Goal: Task Accomplishment & Management: Use online tool/utility

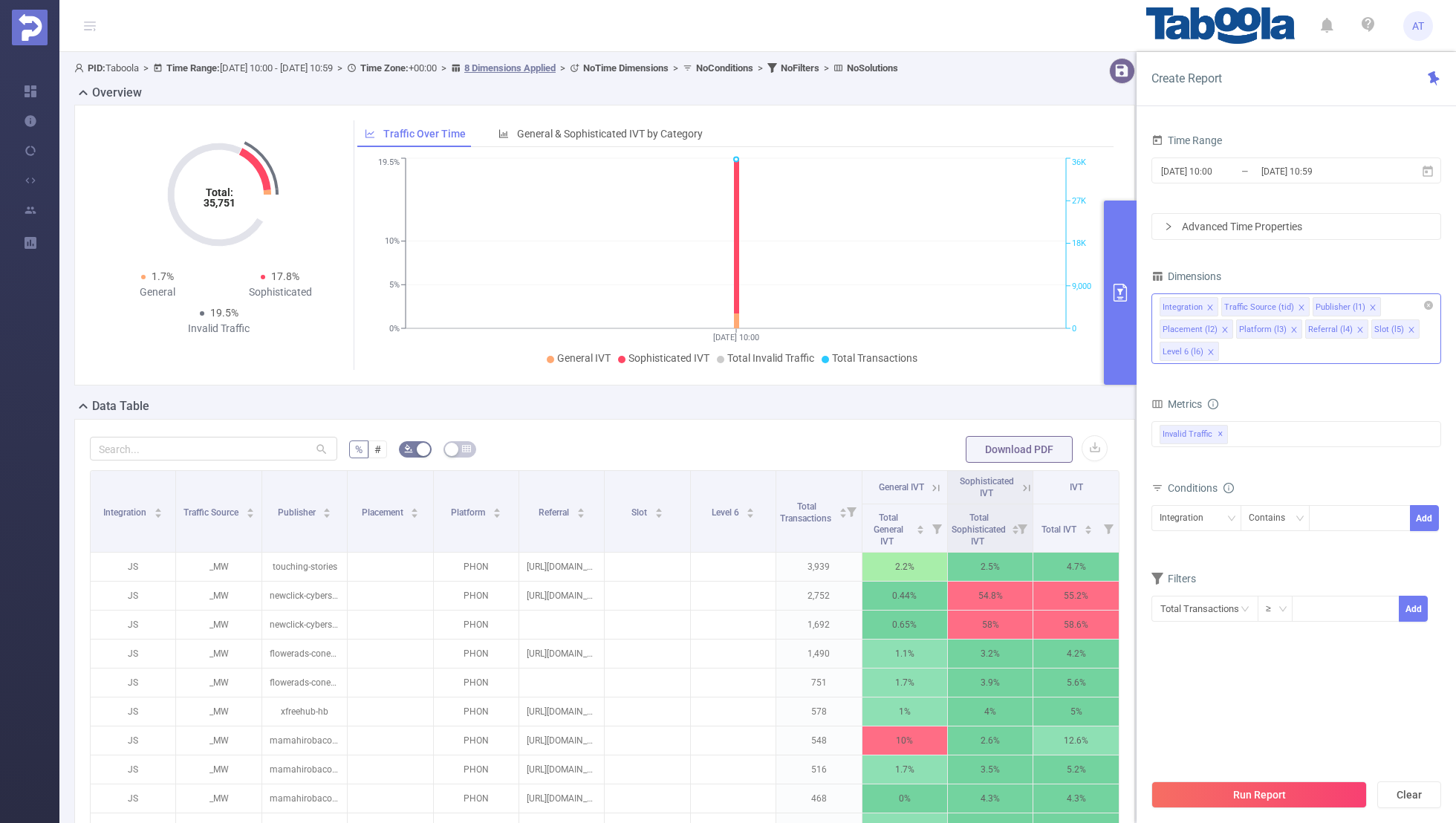
click at [1206, 304] on icon "icon: close" at bounding box center [1210, 307] width 7 height 7
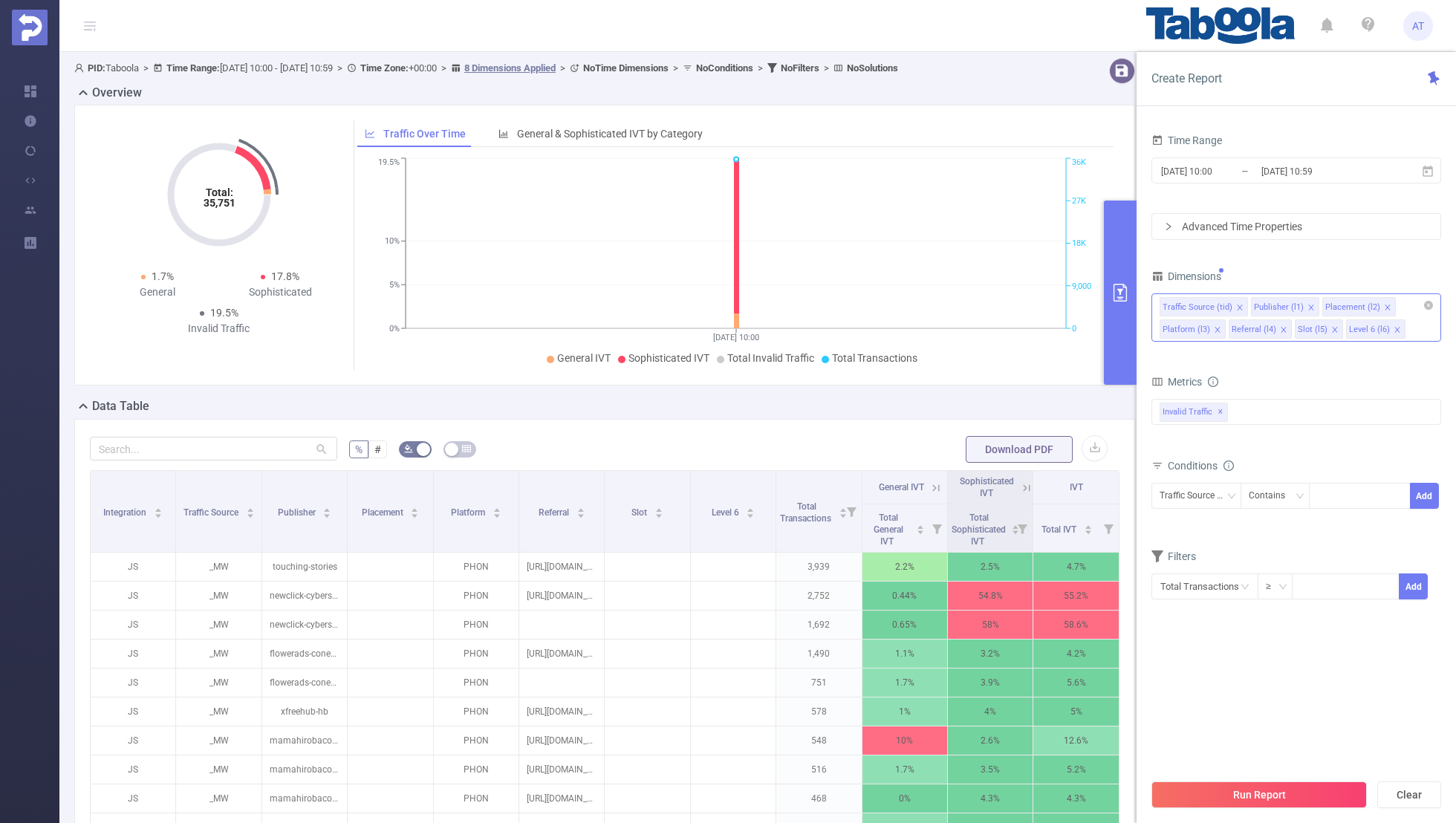
click at [1236, 305] on icon "icon: close" at bounding box center [1239, 307] width 7 height 7
click at [1292, 304] on icon "icon: close" at bounding box center [1296, 307] width 7 height 7
click at [1285, 304] on icon "icon: close" at bounding box center [1289, 307] width 7 height 7
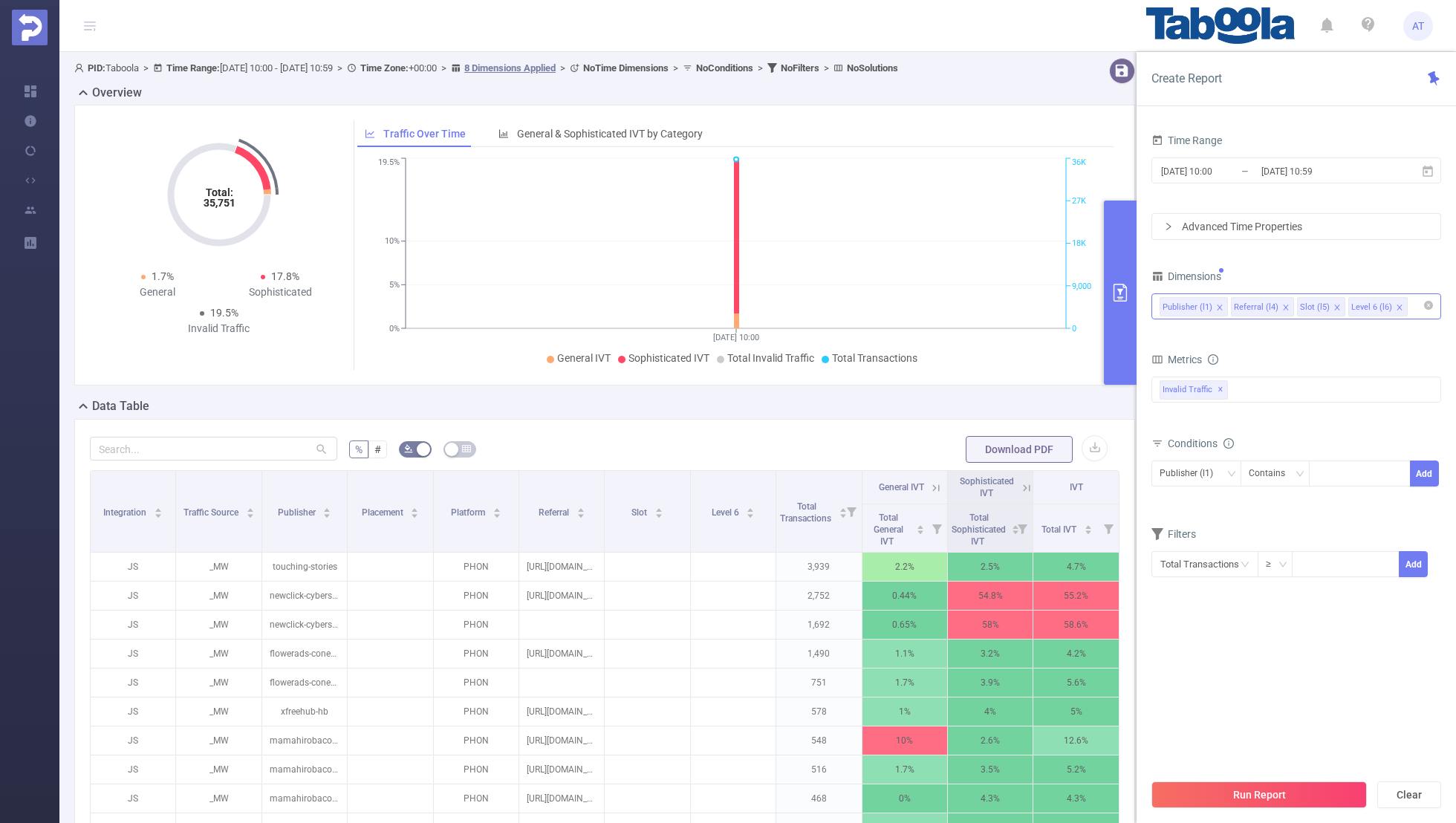
click at [1276, 303] on li "Referral (l4)" at bounding box center [1262, 307] width 63 height 20
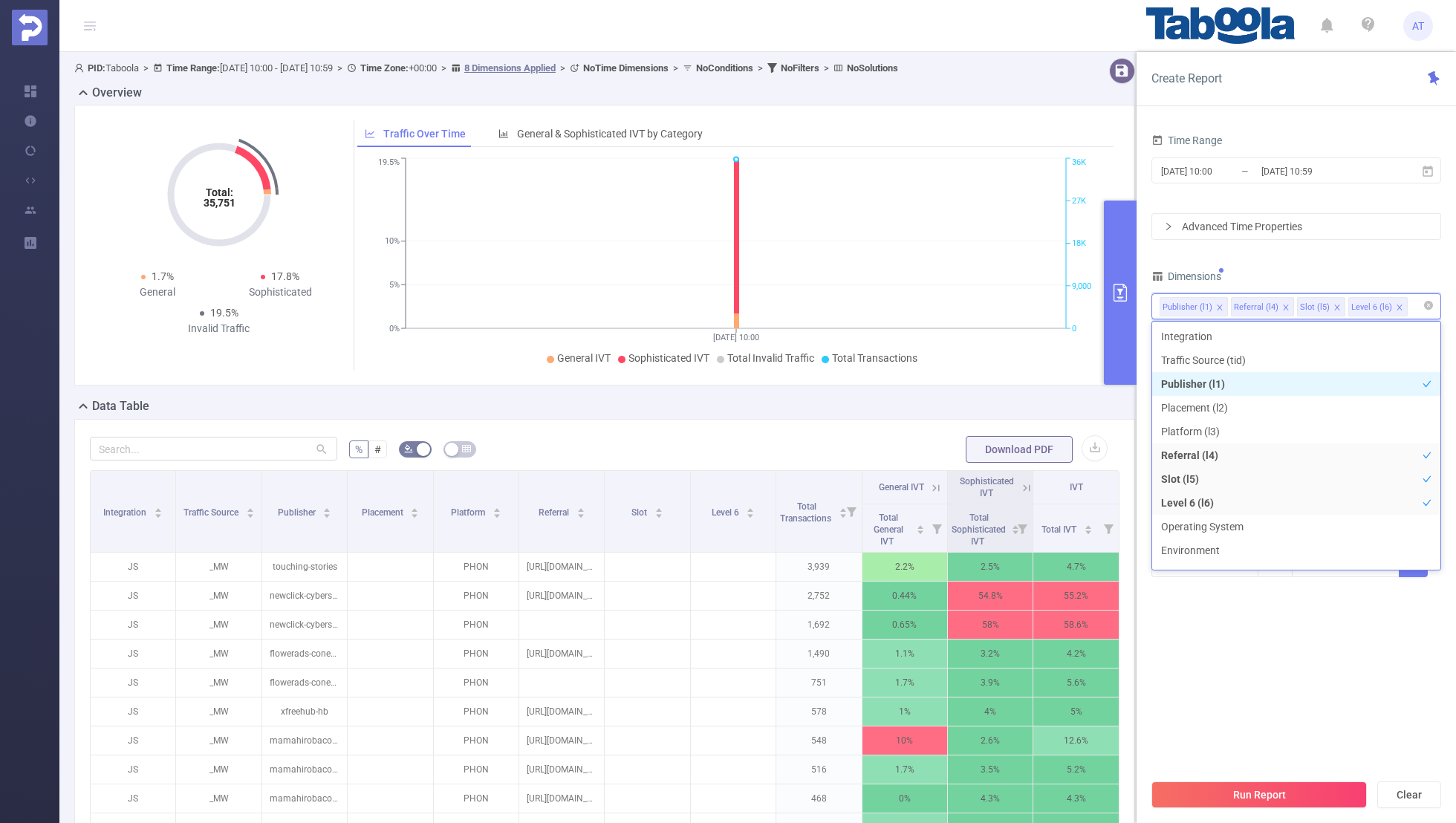
click at [1282, 304] on icon "icon: close" at bounding box center [1285, 307] width 7 height 7
click at [1267, 304] on icon "icon: close" at bounding box center [1271, 307] width 7 height 7
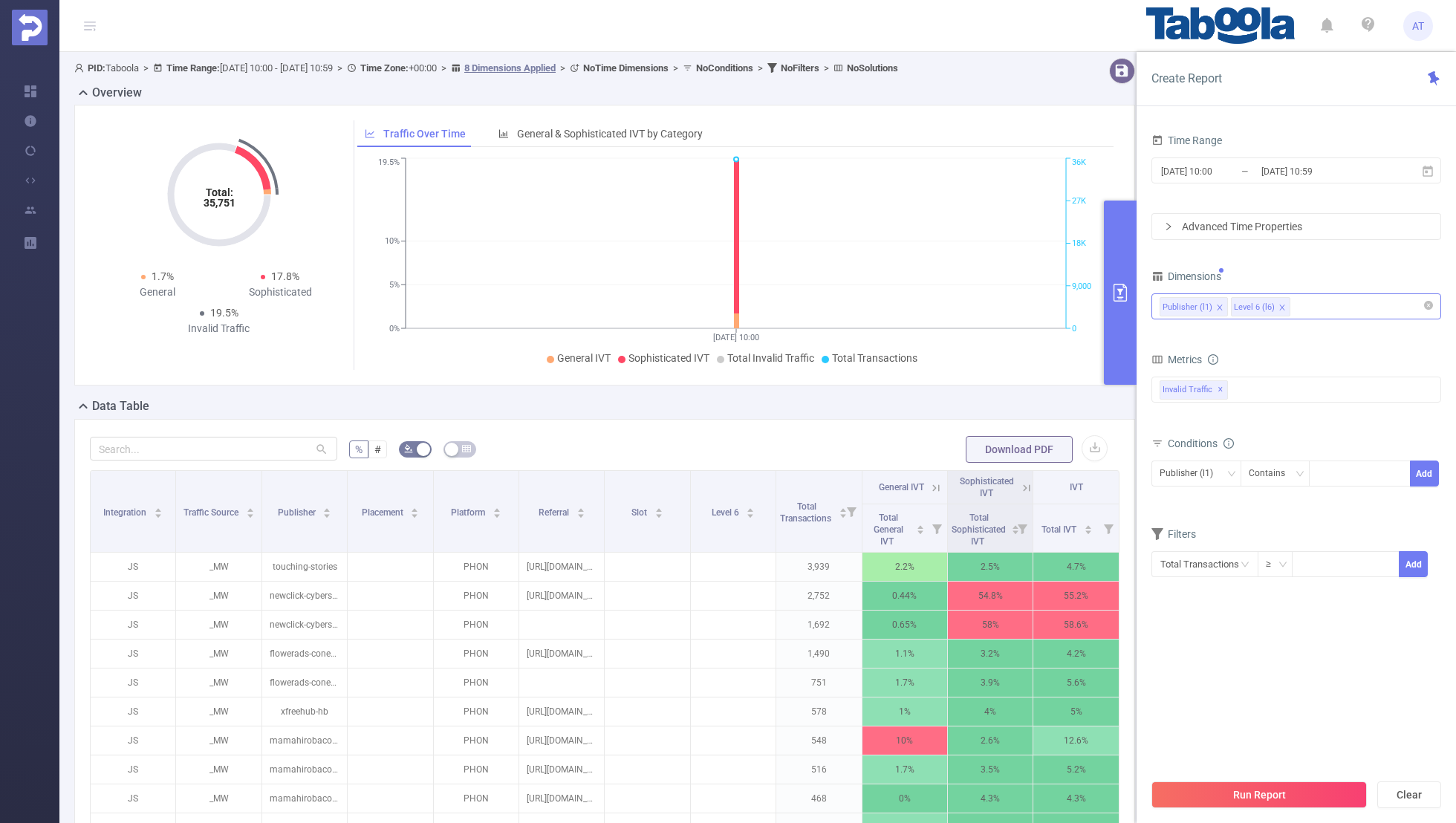
click at [1295, 272] on div "Dimensions" at bounding box center [1296, 278] width 289 height 24
click at [1332, 477] on div at bounding box center [1359, 473] width 85 height 24
paste input "piyushsgd-equitymarkets"
type input "piyushsgd-equitymarkets"
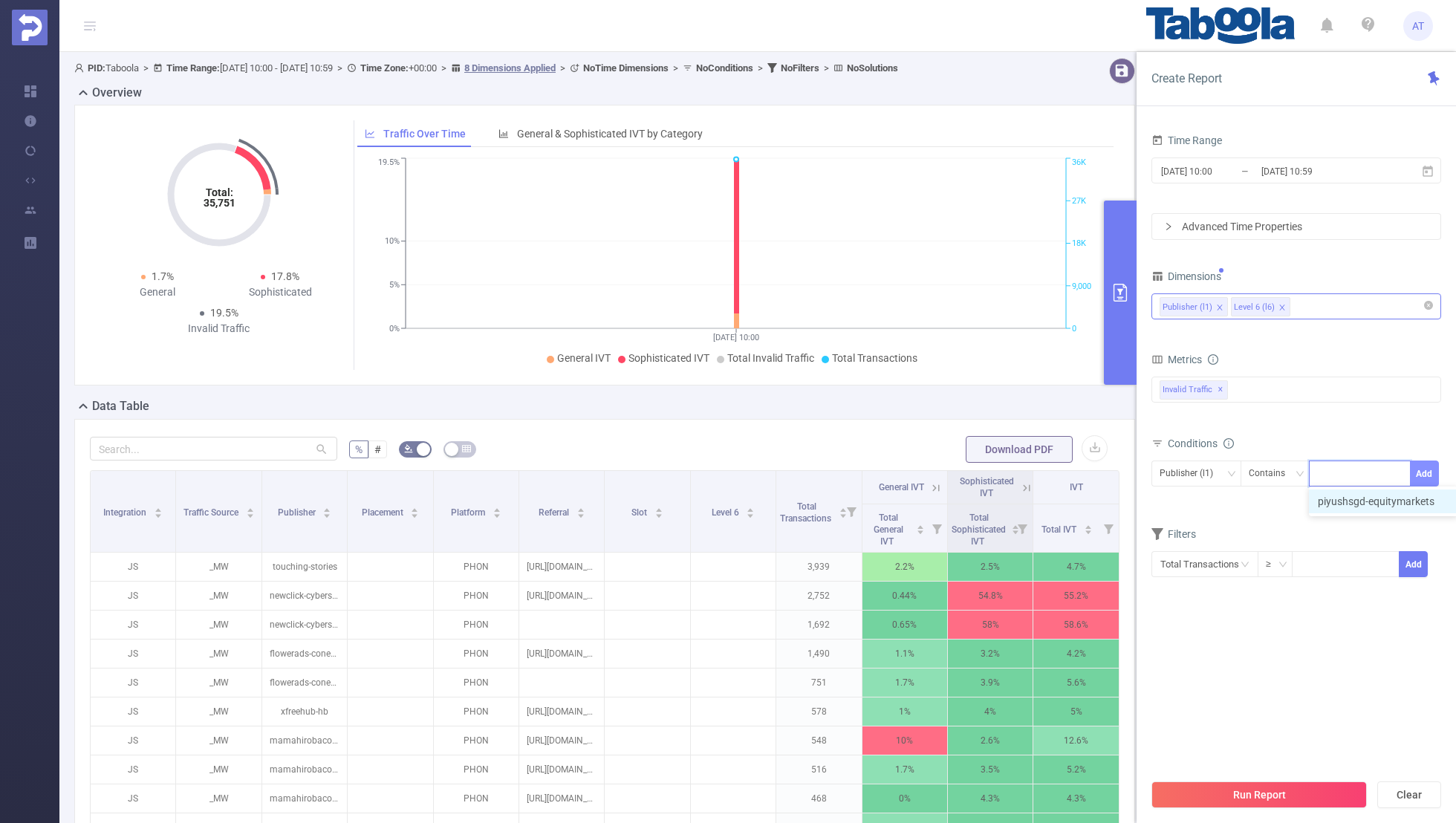
click at [1421, 464] on button "Add" at bounding box center [1424, 473] width 29 height 26
click at [1289, 522] on div "Level 6 (l6) Contains Add Publisher (l1) Contains 'piyushsgd-equitymarkets'" at bounding box center [1296, 491] width 289 height 67
click at [1223, 171] on input "[DATE] 10:00" at bounding box center [1220, 171] width 120 height 20
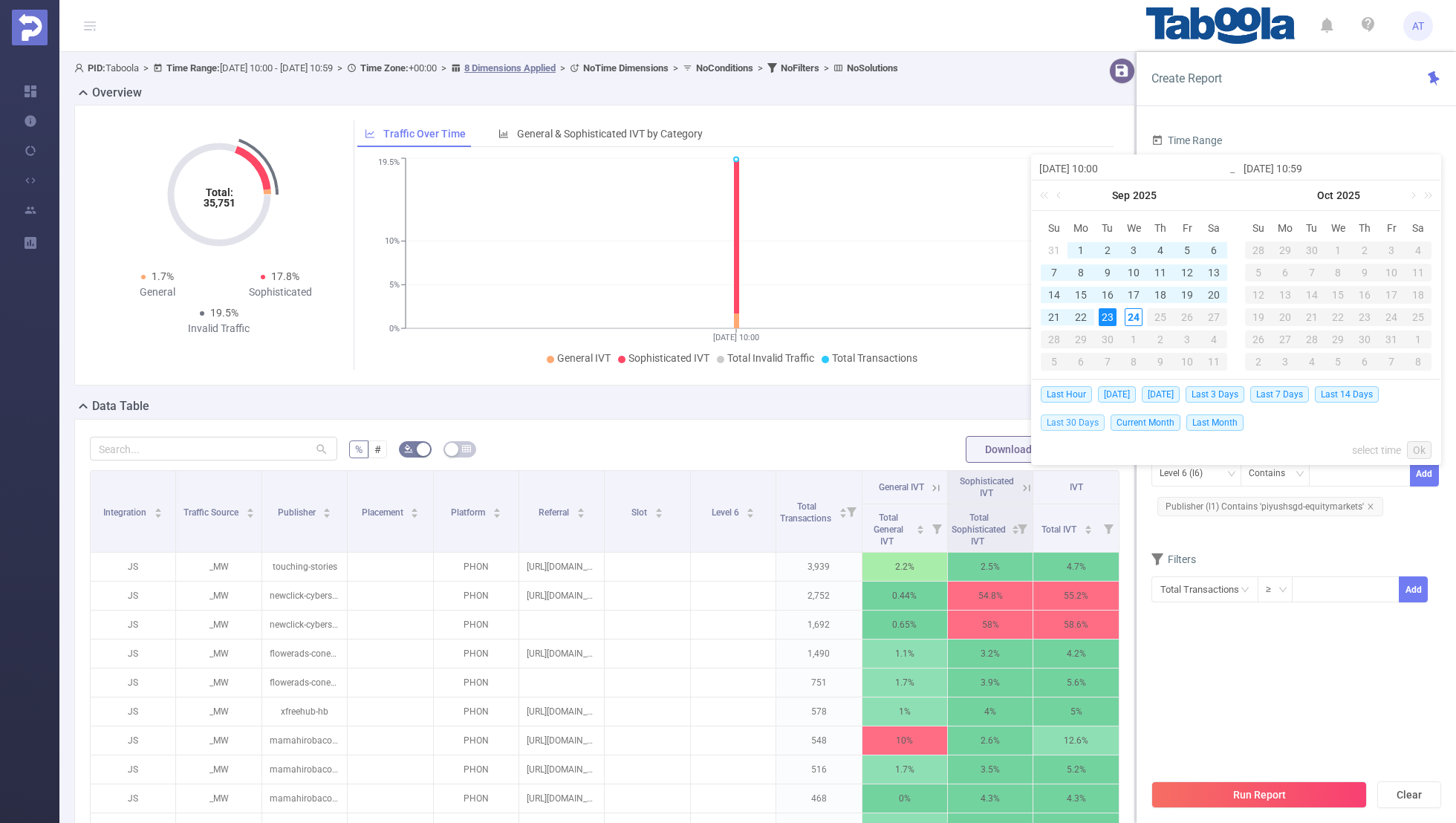
click at [1080, 420] on span "Last 30 Days" at bounding box center [1073, 422] width 64 height 16
type input "[DATE] 00:00"
type input "[DATE] 23:59"
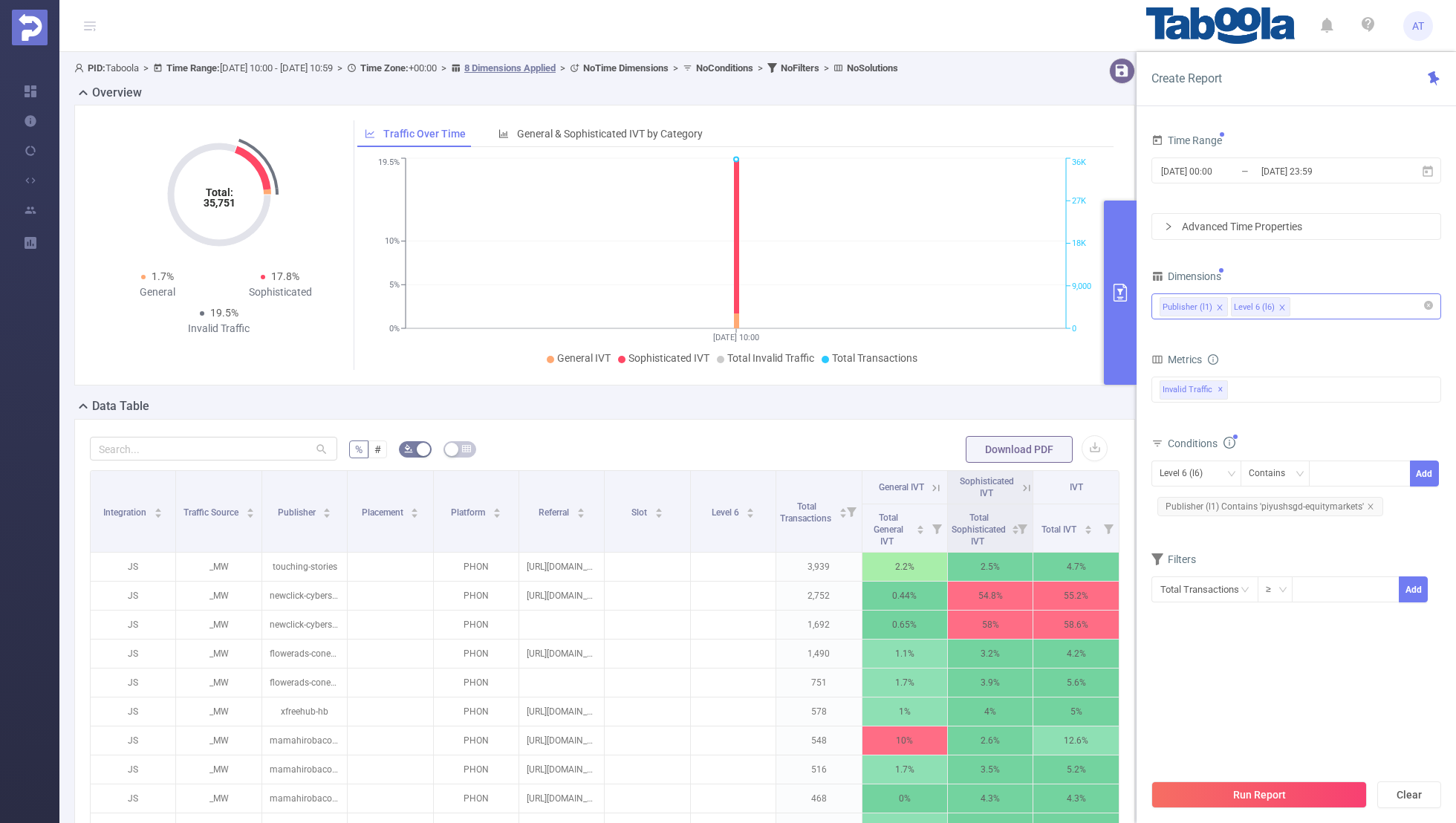
click at [1225, 691] on section "Time Range [DATE] 00:00 _ [DATE] 23:59 Advanced Time Properties Dimensions Publ…" at bounding box center [1296, 450] width 289 height 641
click at [1223, 792] on button "Run Report" at bounding box center [1259, 795] width 215 height 27
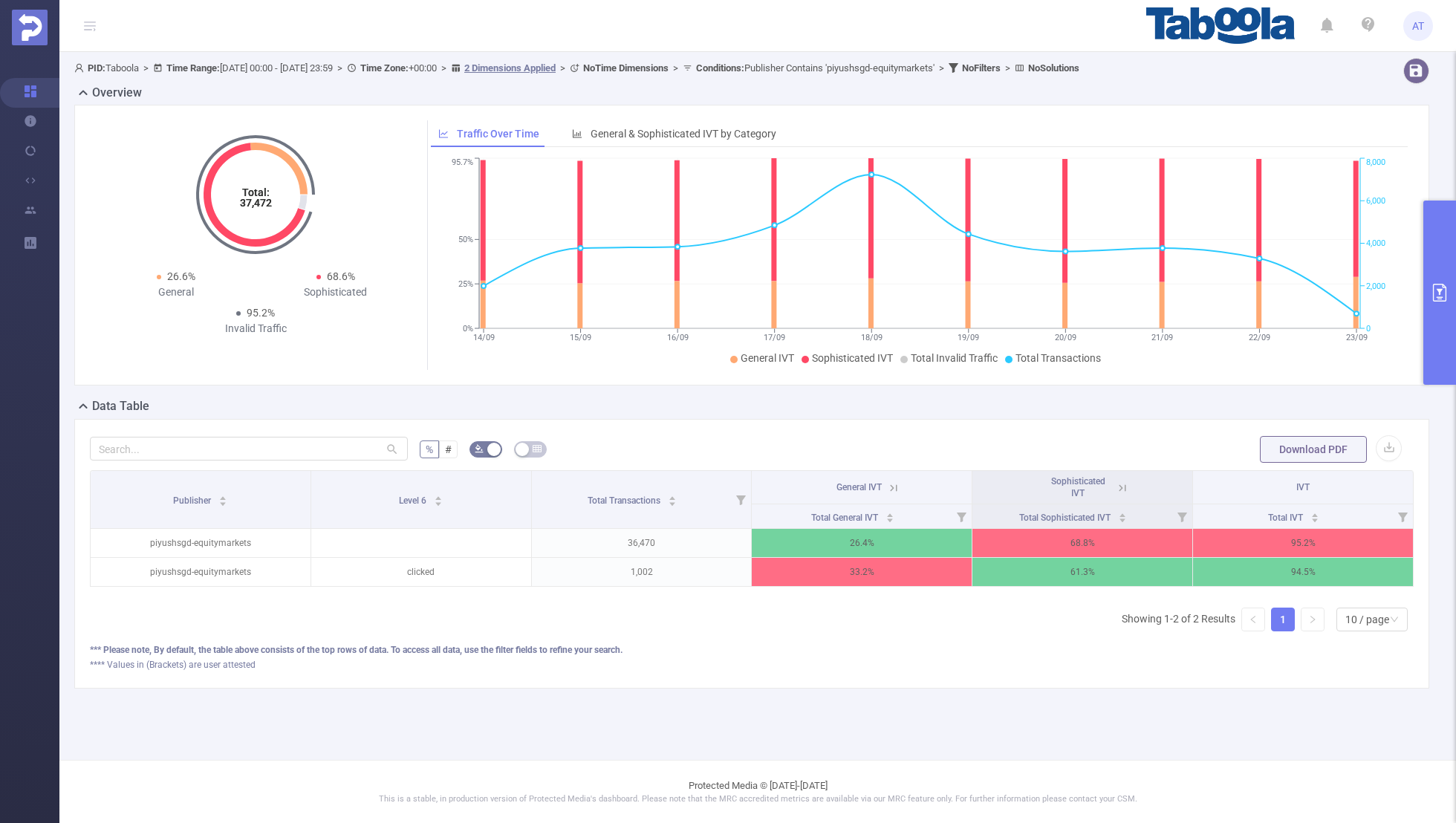
click at [1121, 481] on icon at bounding box center [1122, 487] width 13 height 13
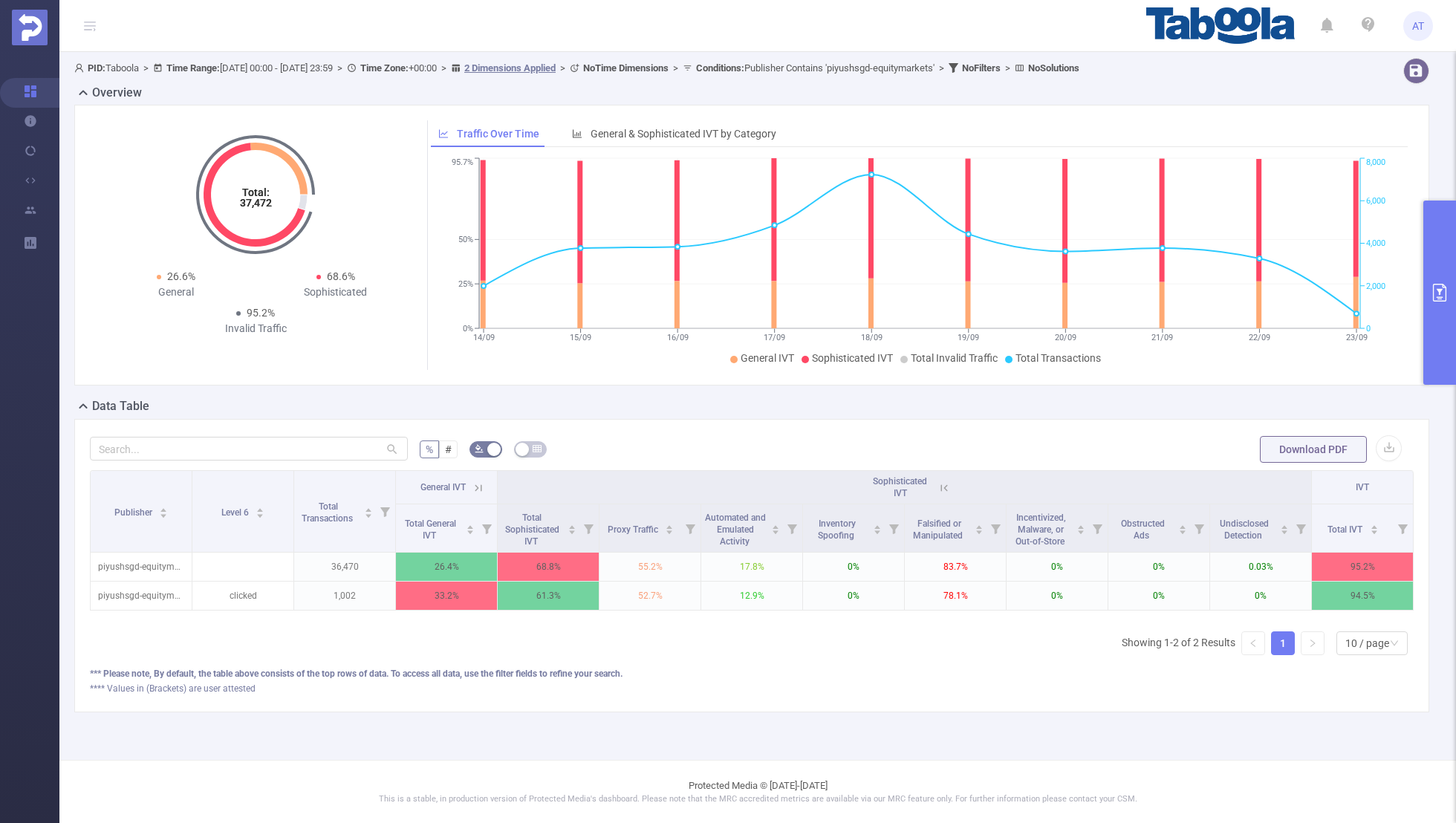
click at [473, 491] on icon at bounding box center [478, 487] width 13 height 13
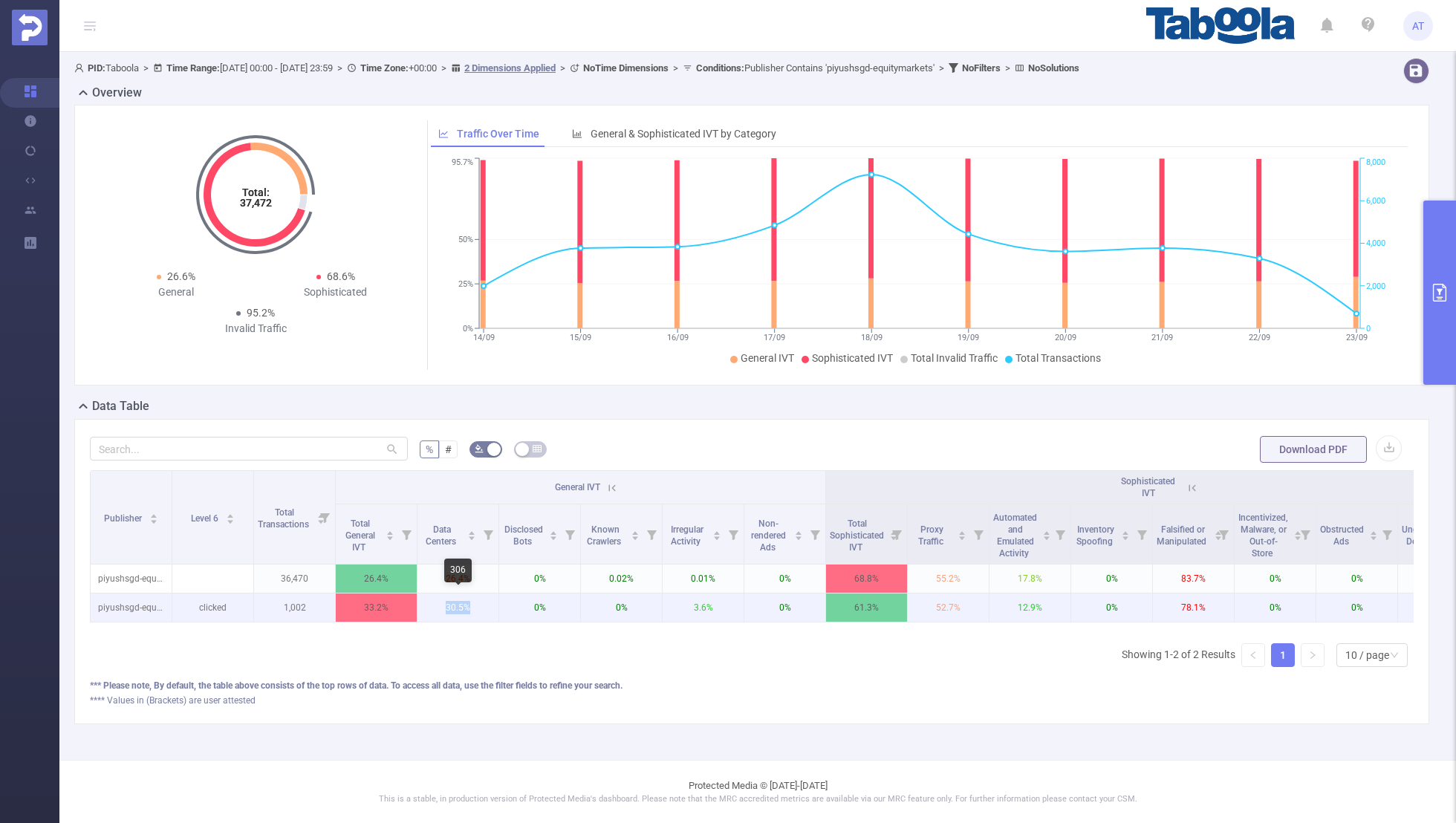
drag, startPoint x: 473, startPoint y: 603, endPoint x: 437, endPoint y: 605, distance: 36.1
click at [437, 605] on p "30.5%" at bounding box center [458, 608] width 81 height 28
drag, startPoint x: 312, startPoint y: 607, endPoint x: 280, endPoint y: 607, distance: 32.0
click at [280, 607] on p "1,002" at bounding box center [294, 608] width 81 height 28
drag, startPoint x: 477, startPoint y: 600, endPoint x: 446, endPoint y: 600, distance: 31.0
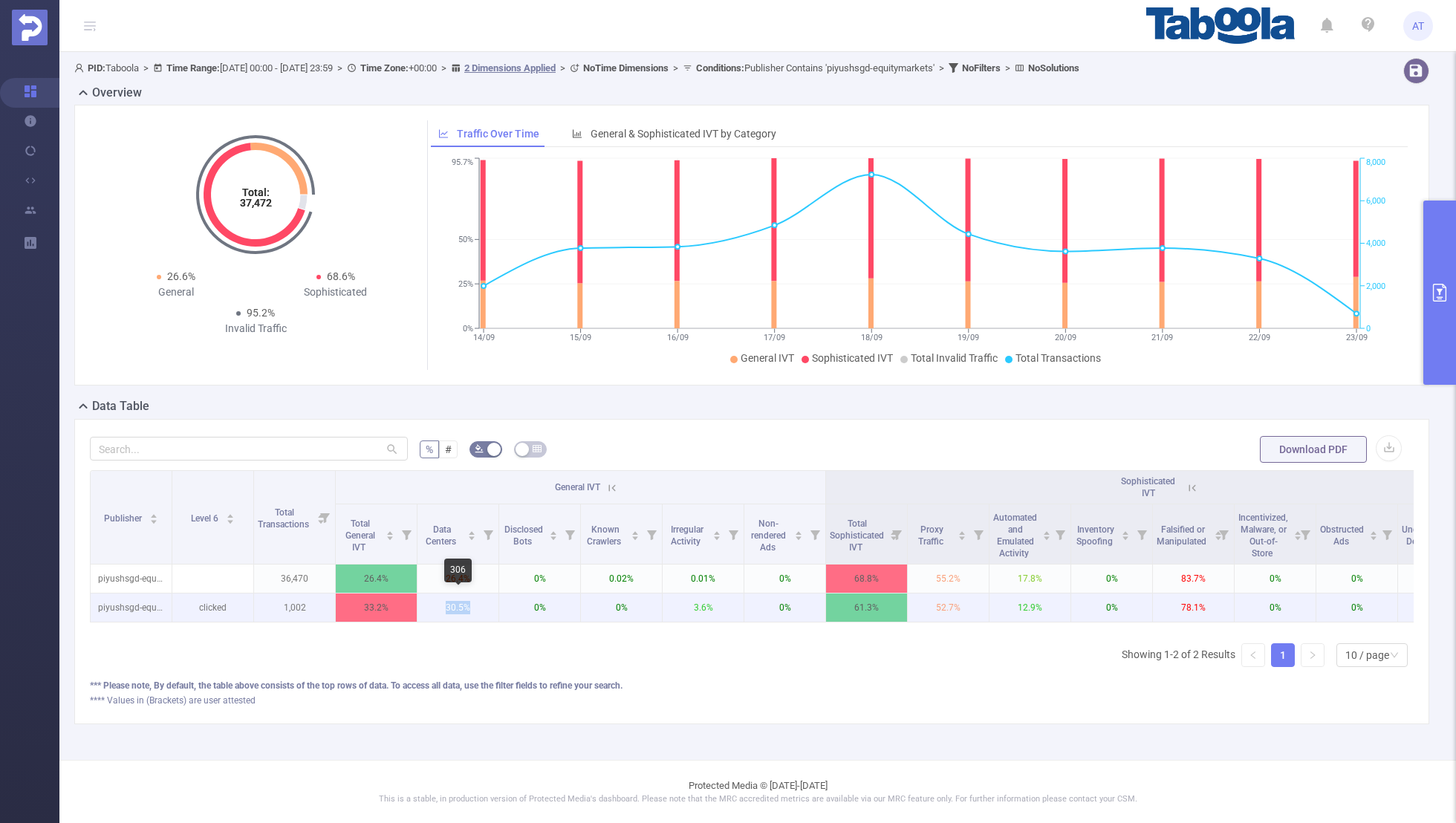
click at [446, 600] on p "30.5%" at bounding box center [458, 608] width 81 height 28
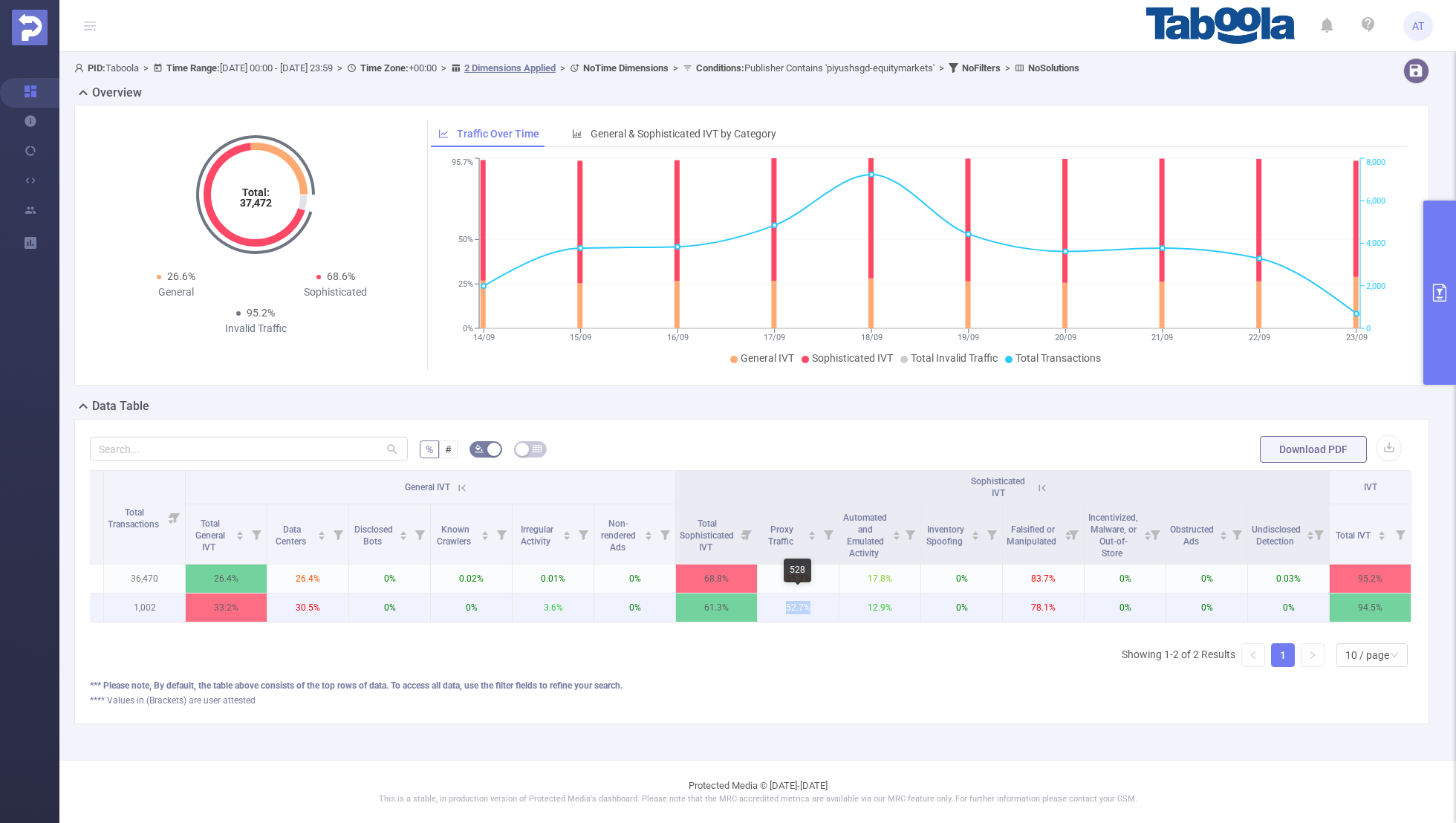
drag, startPoint x: 821, startPoint y: 606, endPoint x: 782, endPoint y: 606, distance: 39.0
click at [782, 606] on p "52.7%" at bounding box center [797, 608] width 81 height 28
drag, startPoint x: 1056, startPoint y: 606, endPoint x: 1007, endPoint y: 606, distance: 49.0
click at [1007, 606] on p "78.1%" at bounding box center [1043, 608] width 81 height 28
drag, startPoint x: 1397, startPoint y: 605, endPoint x: 1337, endPoint y: 605, distance: 60.0
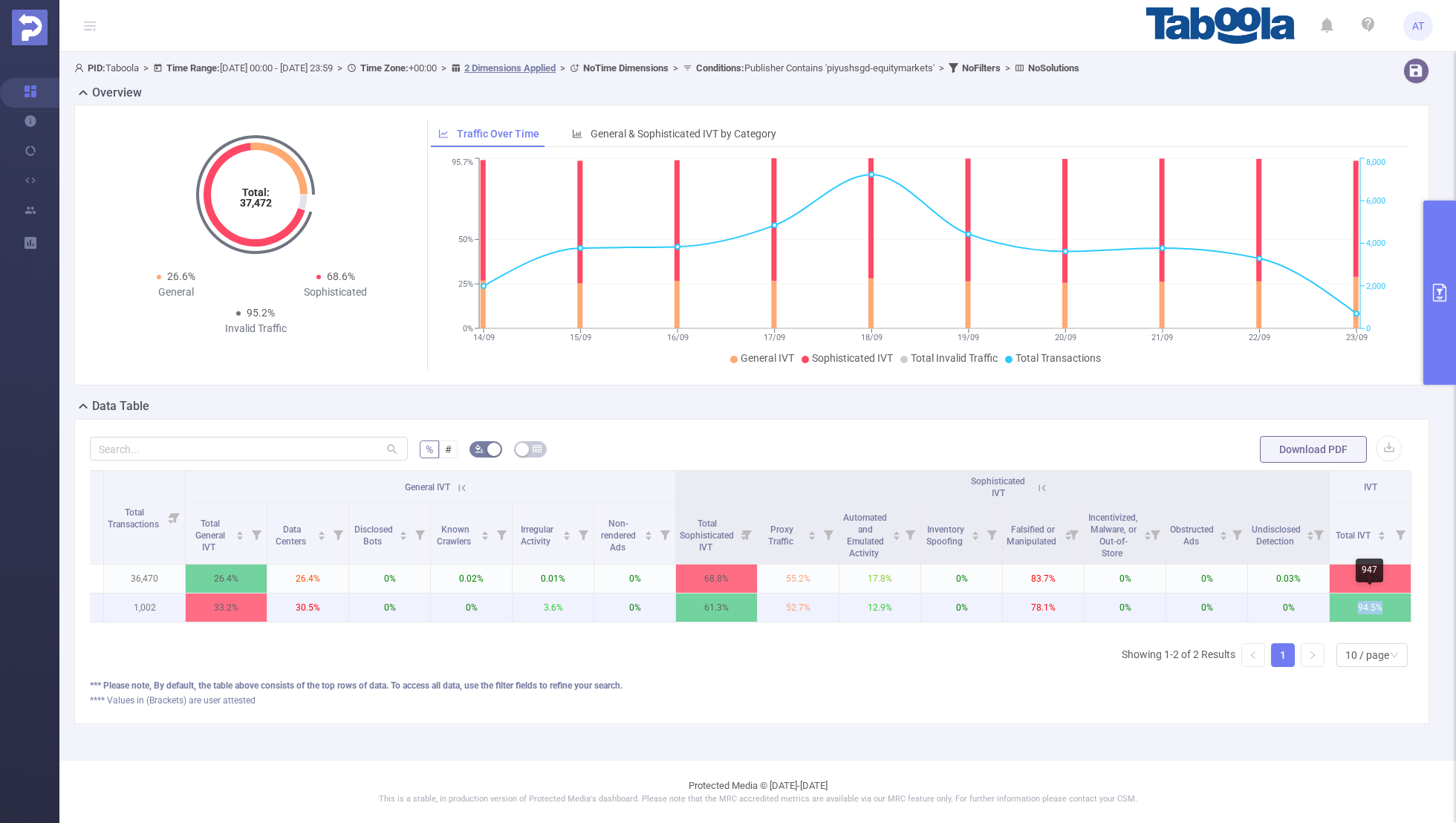
click at [1337, 605] on p "94.5%" at bounding box center [1370, 608] width 81 height 28
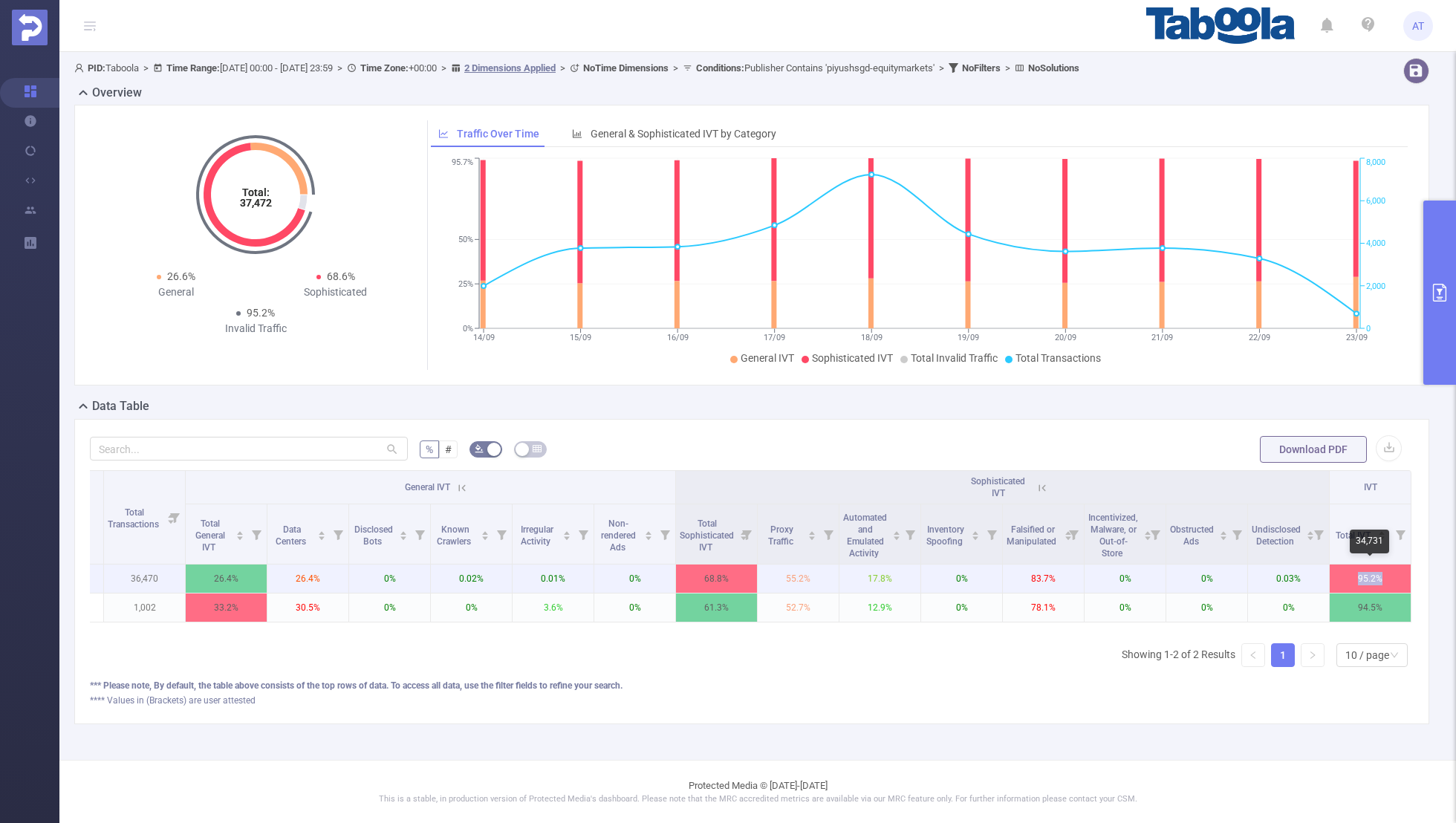
drag, startPoint x: 1389, startPoint y: 578, endPoint x: 1352, endPoint y: 578, distance: 37.0
click at [1352, 578] on p "95.2%" at bounding box center [1370, 579] width 81 height 28
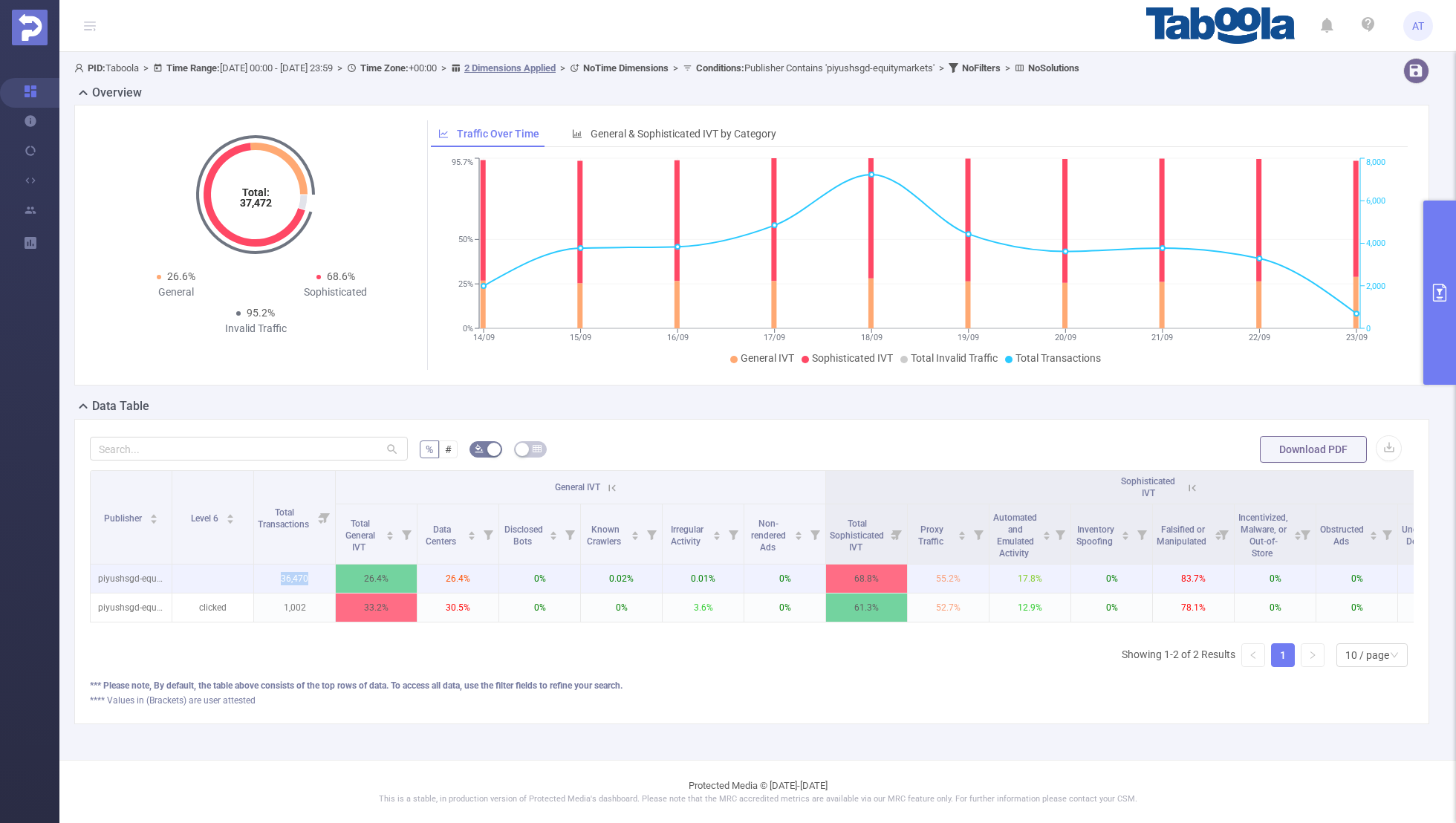
drag, startPoint x: 316, startPoint y: 577, endPoint x: 264, endPoint y: 577, distance: 52.0
click at [264, 577] on p "36,470" at bounding box center [294, 579] width 81 height 28
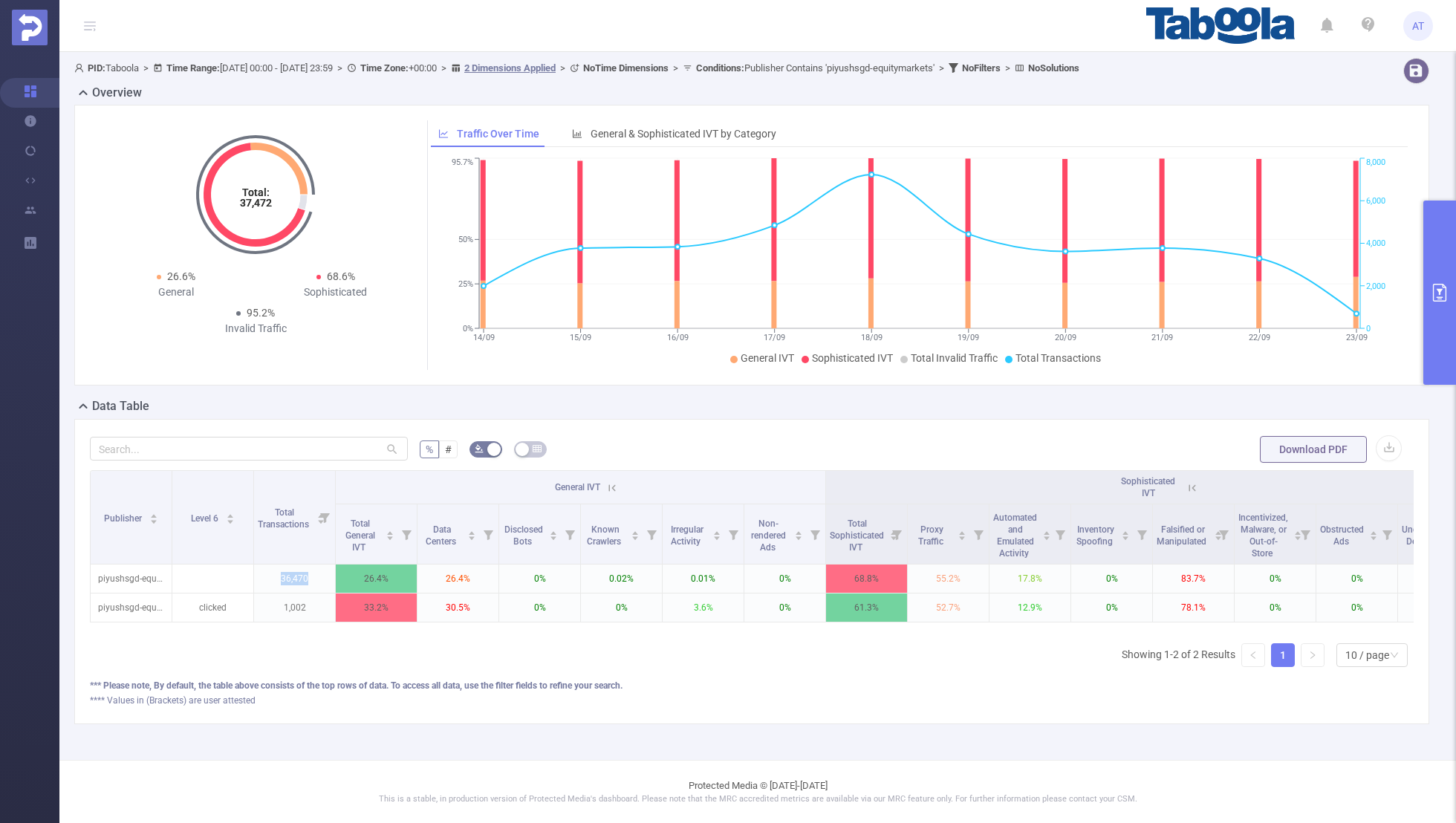
click at [344, 645] on div "Publisher Level 6 Total Transactions General IVT Sophisticated IVT IVT Total Ge…" at bounding box center [752, 574] width 1324 height 209
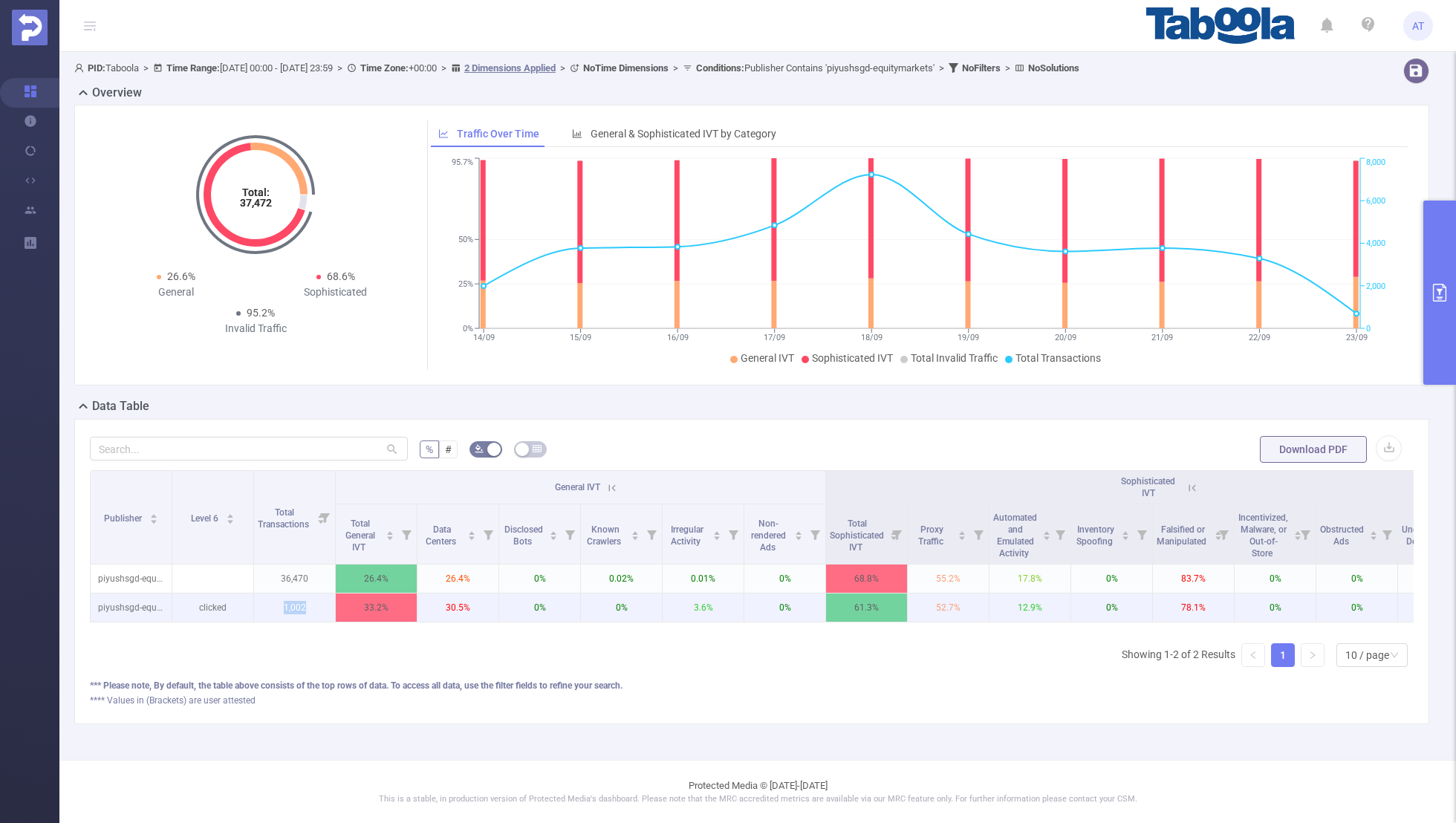
drag, startPoint x: 316, startPoint y: 606, endPoint x: 264, endPoint y: 605, distance: 52.0
click at [264, 605] on p "1,002" at bounding box center [294, 608] width 81 height 28
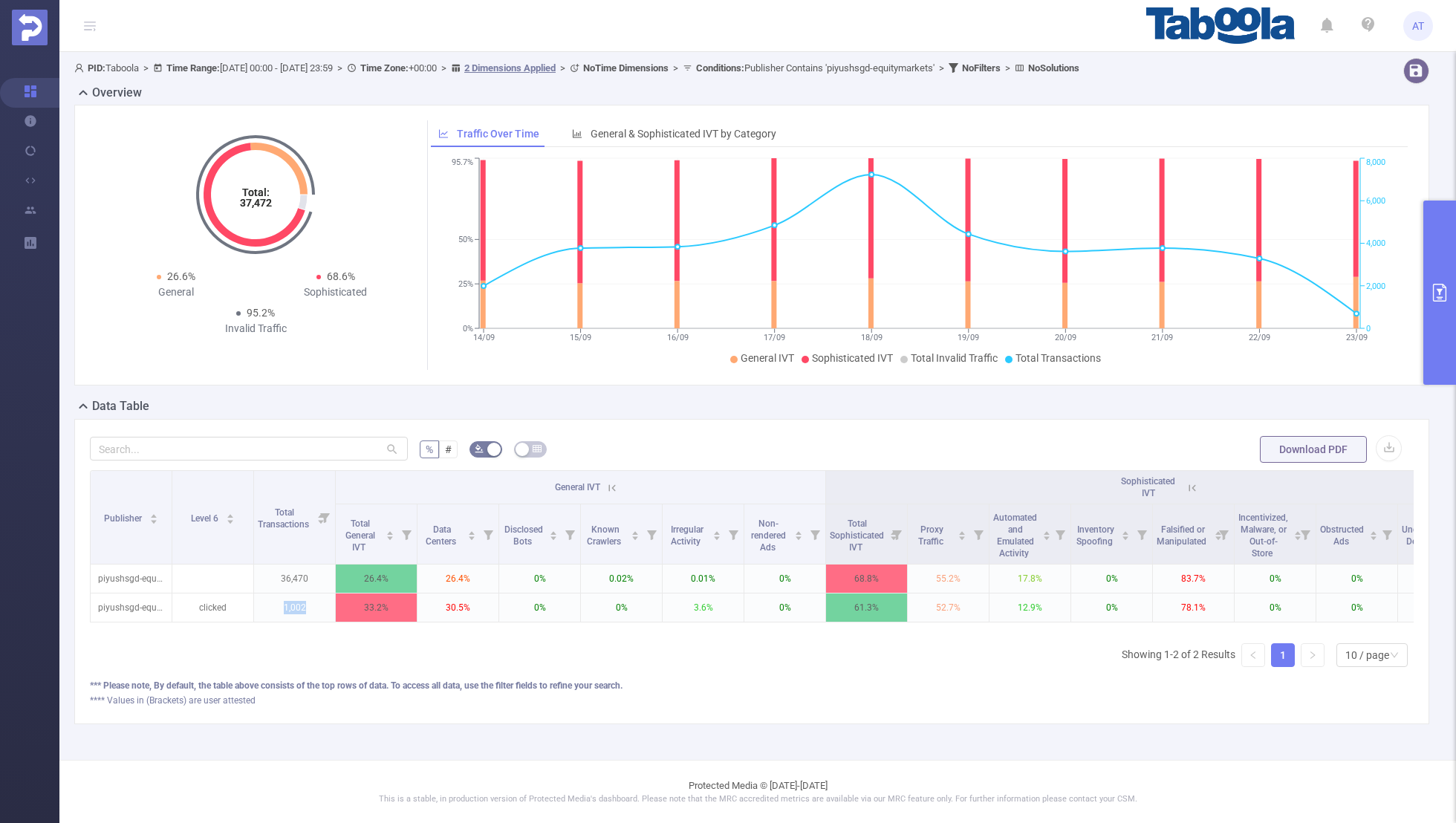
click at [382, 624] on div "Publisher Level 6 Total Transactions General IVT Sophisticated IVT IVT Total Ge…" at bounding box center [752, 551] width 1324 height 161
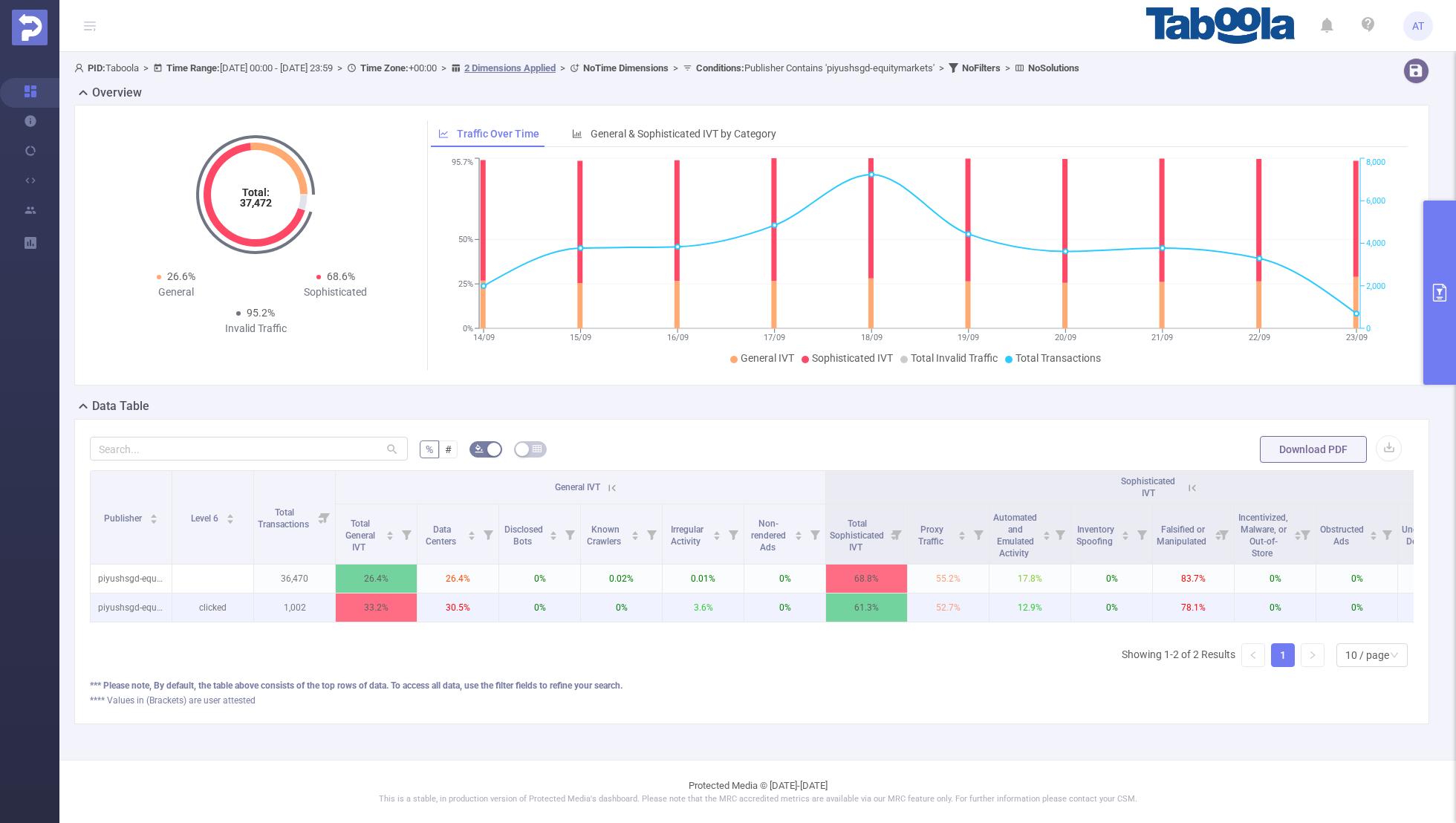
drag, startPoint x: 308, startPoint y: 617, endPoint x: 261, endPoint y: 616, distance: 47.0
click at [261, 616] on p "1,002" at bounding box center [294, 608] width 81 height 28
drag, startPoint x: 315, startPoint y: 602, endPoint x: 258, endPoint y: 602, distance: 57.0
click at [258, 602] on p "1,002" at bounding box center [294, 608] width 81 height 28
click at [483, 606] on p "30.5%" at bounding box center [458, 608] width 81 height 28
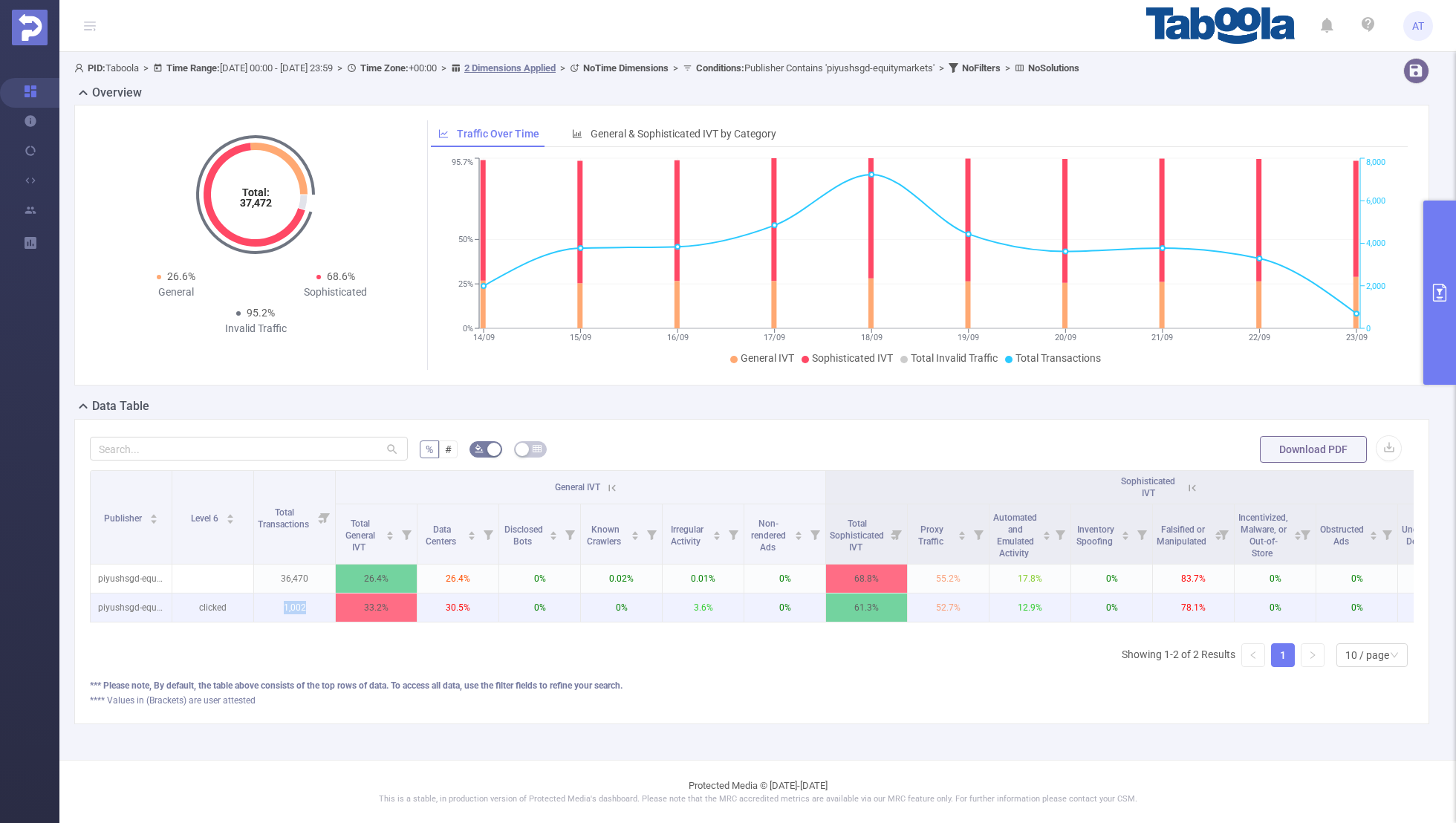
drag, startPoint x: 309, startPoint y: 603, endPoint x: 258, endPoint y: 603, distance: 51.0
click at [258, 603] on p "1,002" at bounding box center [294, 608] width 81 height 28
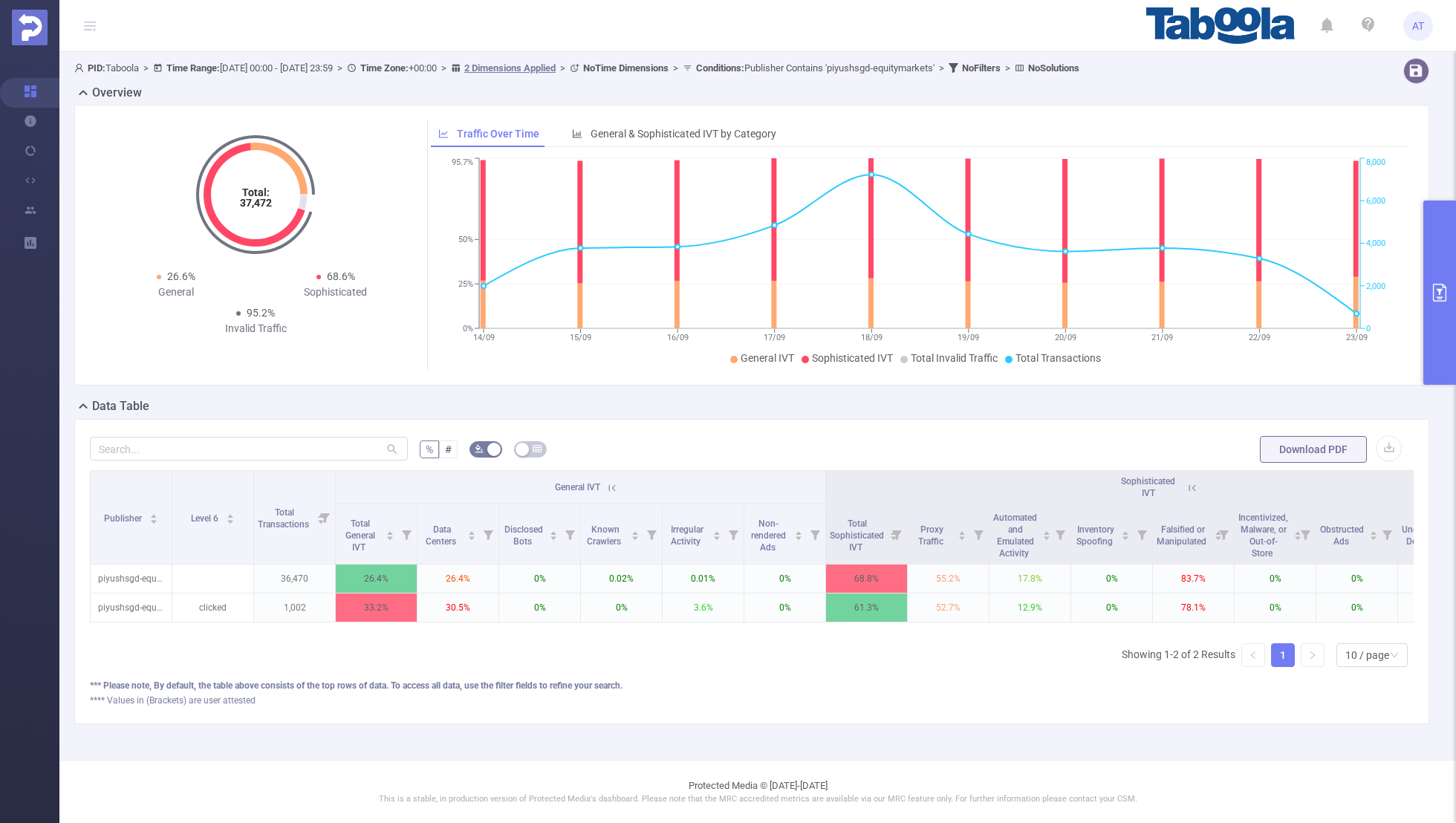
click at [465, 642] on div "Publisher Level 6 Total Transactions General IVT Sophisticated IVT IVT Total Ge…" at bounding box center [752, 574] width 1324 height 209
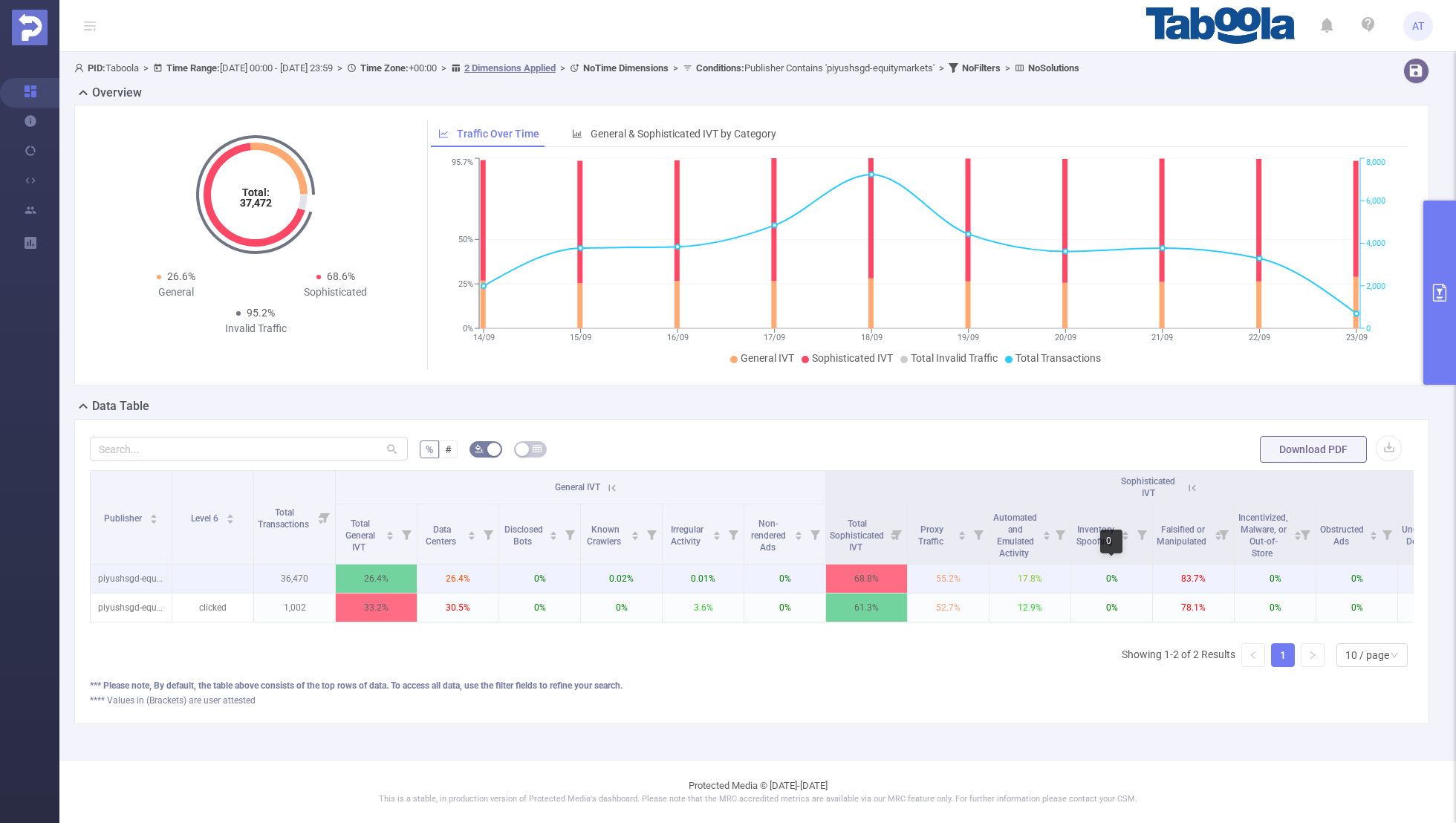
scroll to position [0, 150]
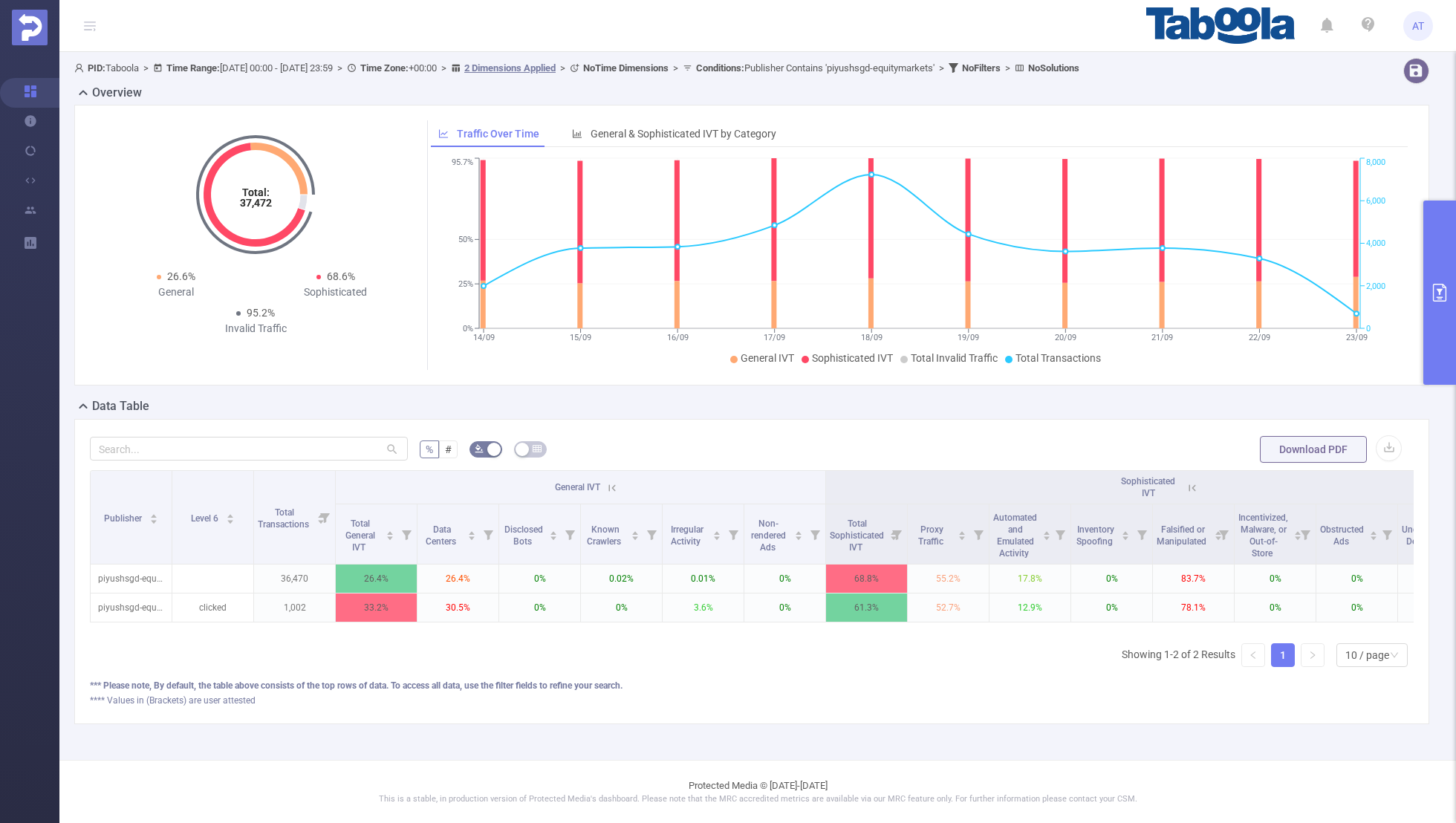
click at [1437, 303] on button "primary" at bounding box center [1440, 292] width 33 height 184
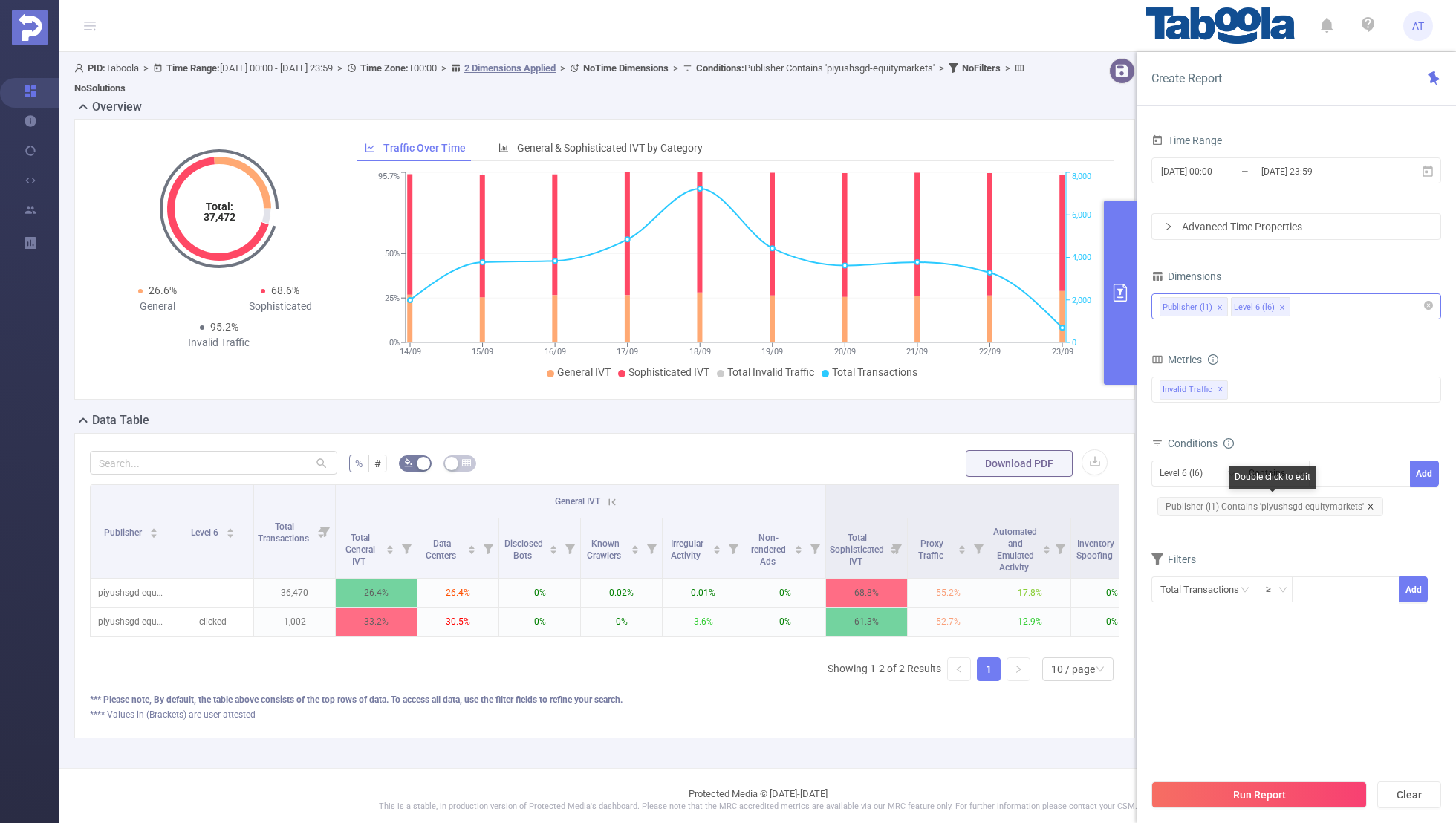
click at [1370, 503] on icon "icon: close" at bounding box center [1370, 506] width 7 height 7
click at [1193, 472] on div "Level 6 (l6)" at bounding box center [1186, 473] width 53 height 24
click at [1188, 499] on li "Publisher (l1)" at bounding box center [1196, 502] width 90 height 23
click at [1328, 477] on div at bounding box center [1359, 473] width 85 height 24
paste input "factinatecom"
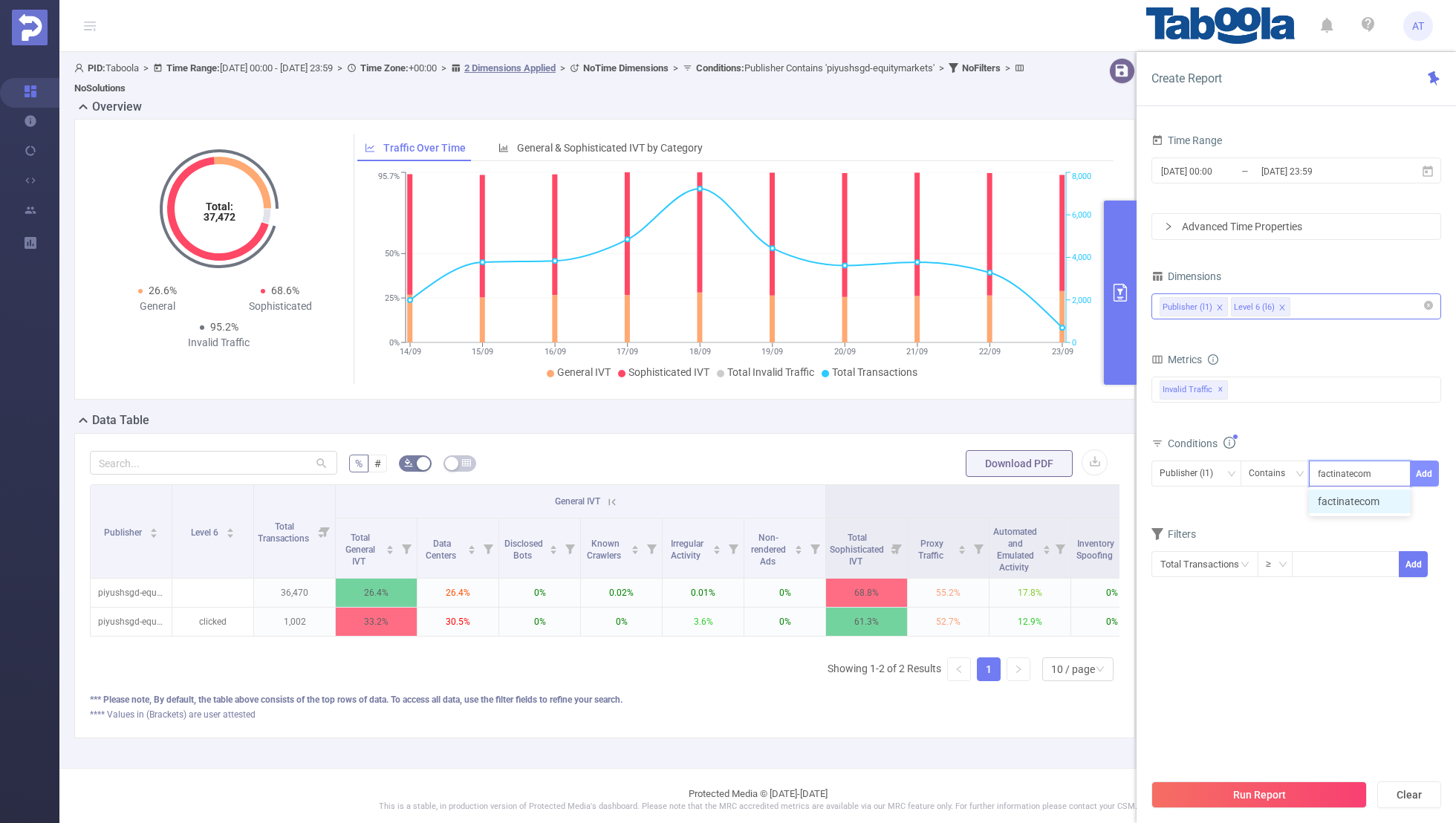
type input "factinatecom"
click at [1421, 468] on button "Add" at bounding box center [1424, 473] width 29 height 26
click at [1337, 571] on div "Filters" at bounding box center [1296, 583] width 289 height 24
click at [1243, 174] on input "[DATE] 00:00" at bounding box center [1220, 171] width 120 height 20
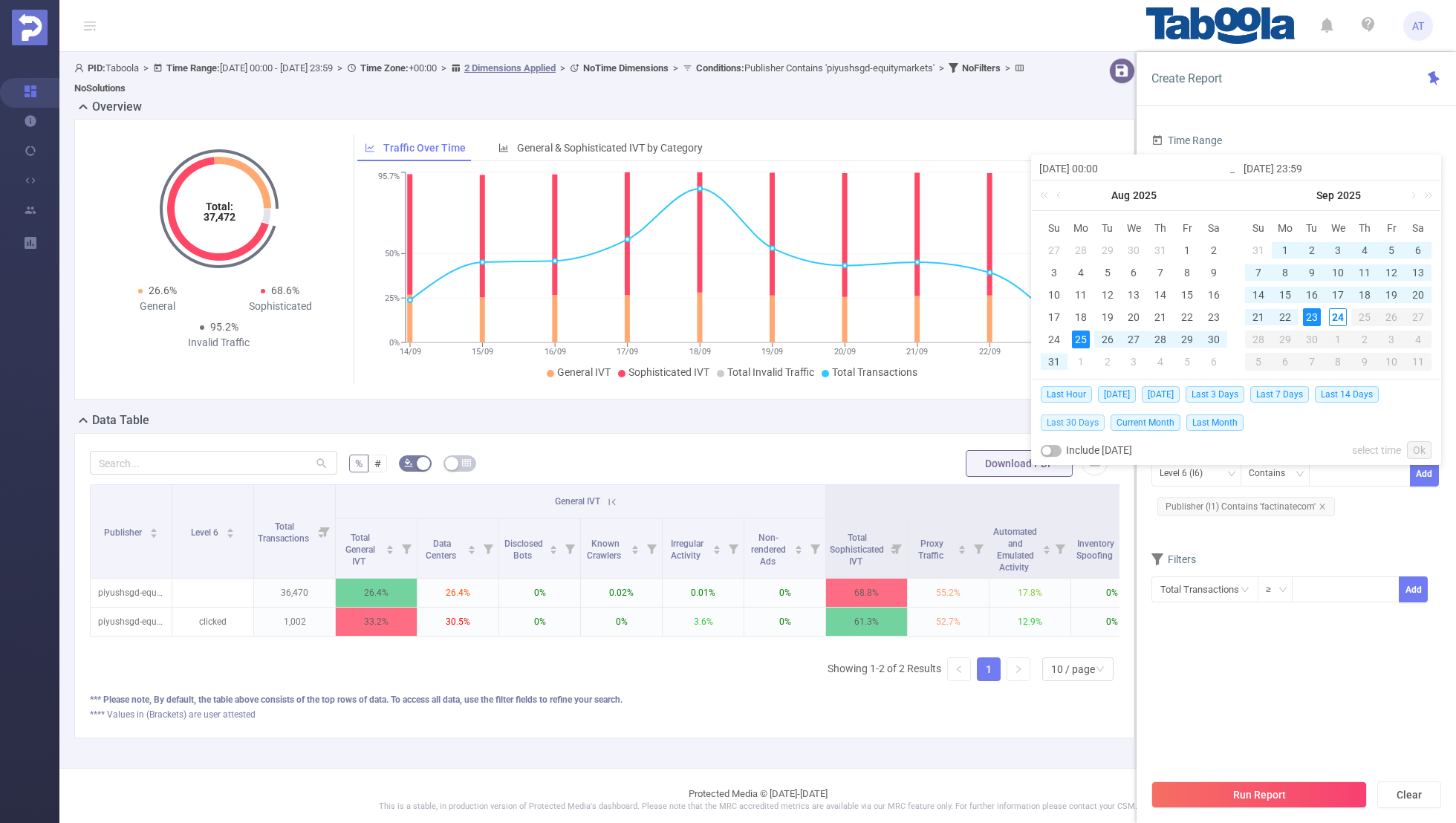
click at [1076, 419] on span "Last 30 Days" at bounding box center [1073, 422] width 64 height 16
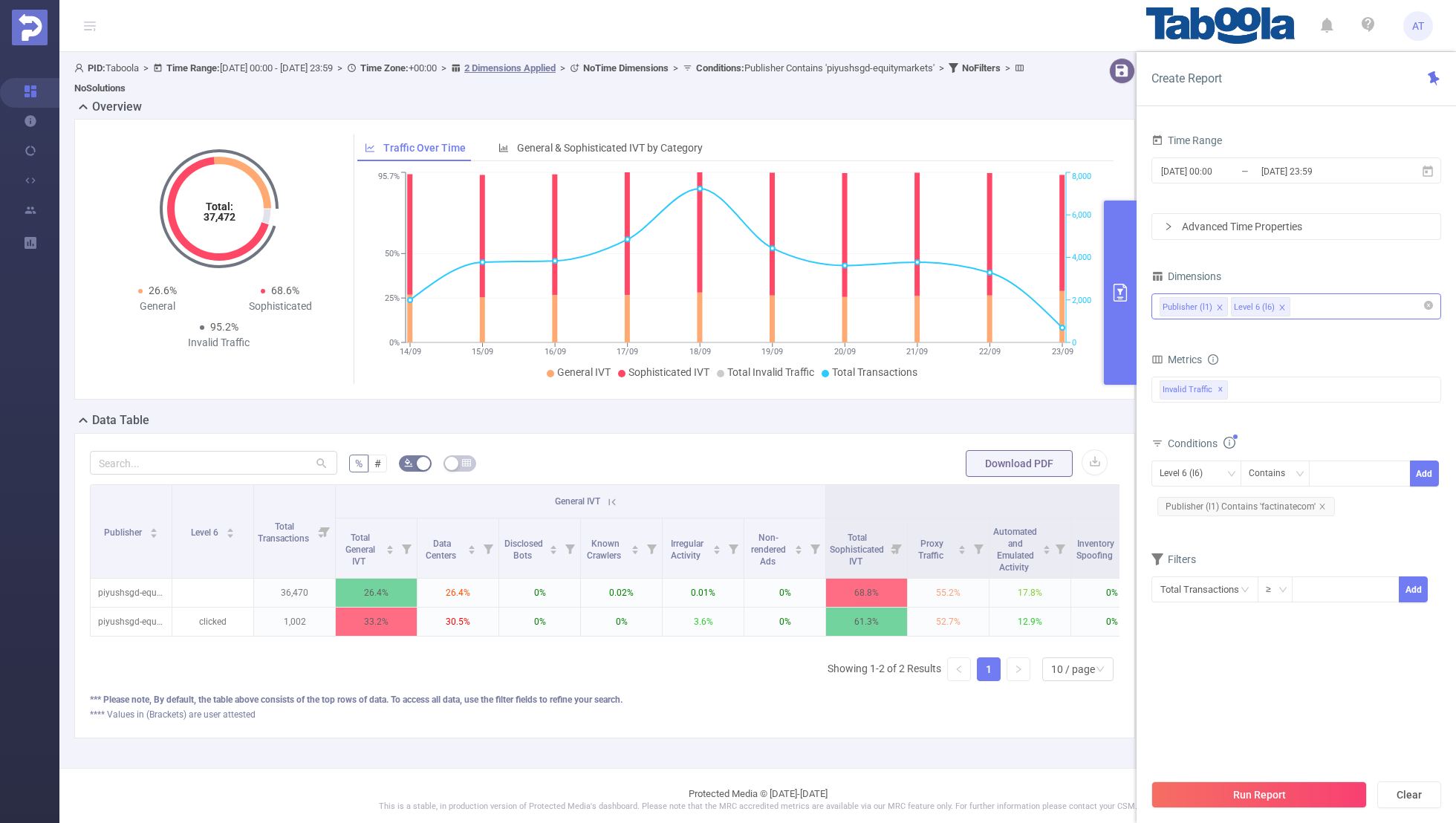
click at [1205, 613] on div "Total Transactions ≥ Add" at bounding box center [1296, 595] width 289 height 42
click at [1240, 798] on button "Run Report" at bounding box center [1259, 795] width 215 height 27
